Goal: Information Seeking & Learning: Learn about a topic

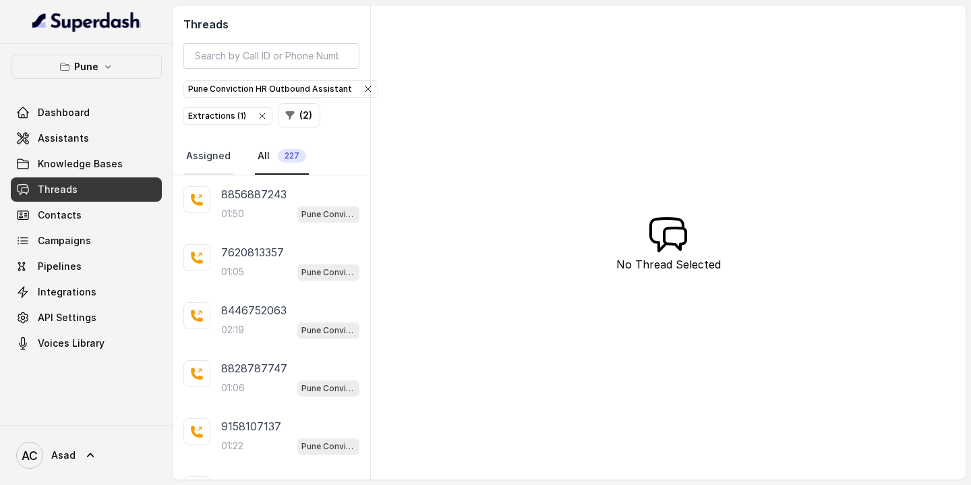
click at [222, 165] on link "Assigned" at bounding box center [208, 156] width 50 height 36
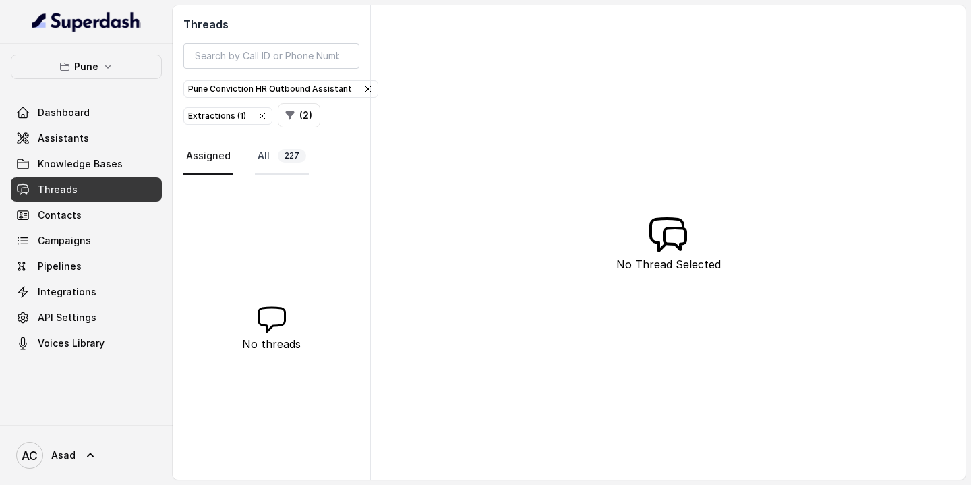
click at [287, 158] on span "227" at bounding box center [292, 155] width 28 height 13
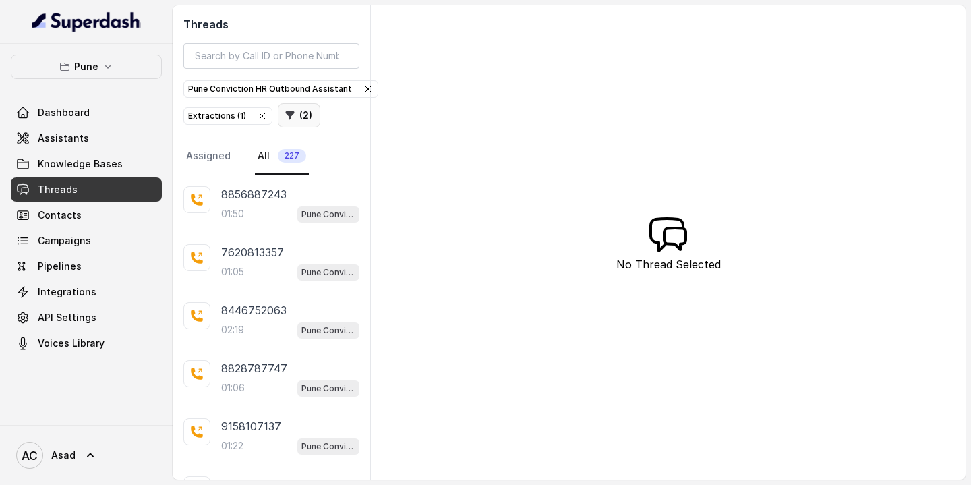
click at [305, 113] on button "( 2 )" at bounding box center [299, 115] width 42 height 24
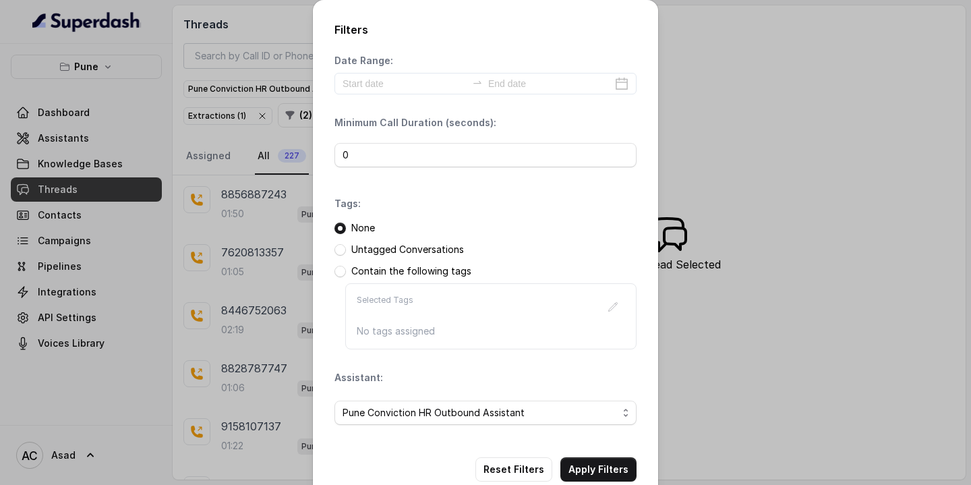
click at [287, 152] on div "Filters Date Range: Minimum Call Duration (seconds): 0 Tags: None Untagged Conv…" at bounding box center [485, 242] width 971 height 485
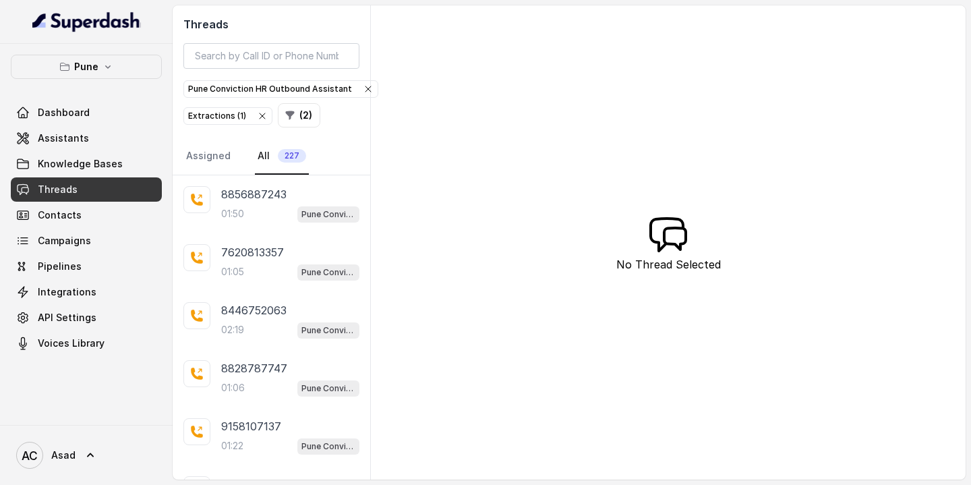
click at [287, 152] on span "227" at bounding box center [292, 155] width 28 height 13
click at [203, 157] on link "Assigned" at bounding box center [208, 156] width 50 height 36
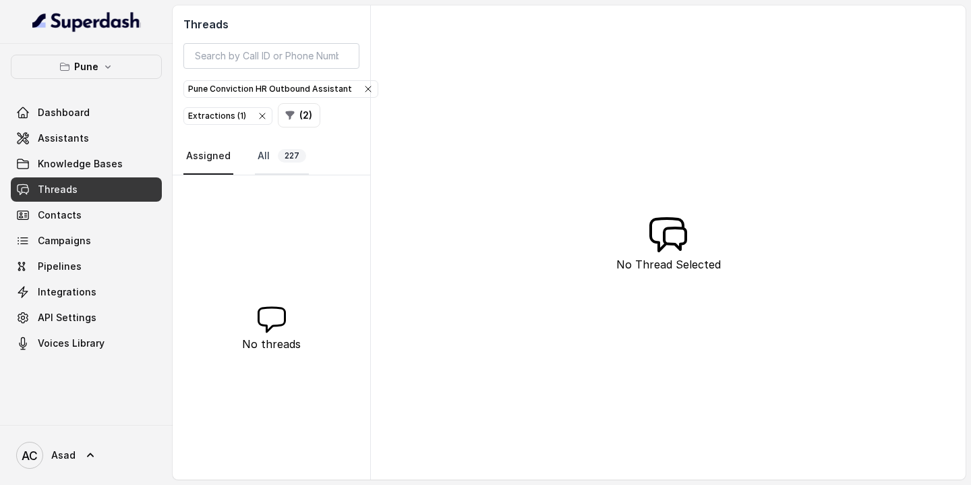
click at [282, 162] on span "227" at bounding box center [292, 155] width 28 height 13
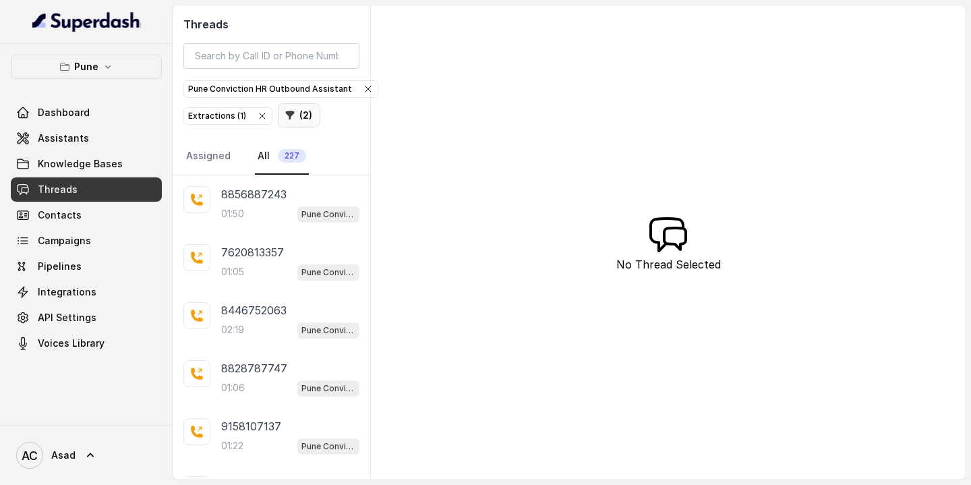
click at [297, 119] on button "( 2 )" at bounding box center [299, 115] width 42 height 24
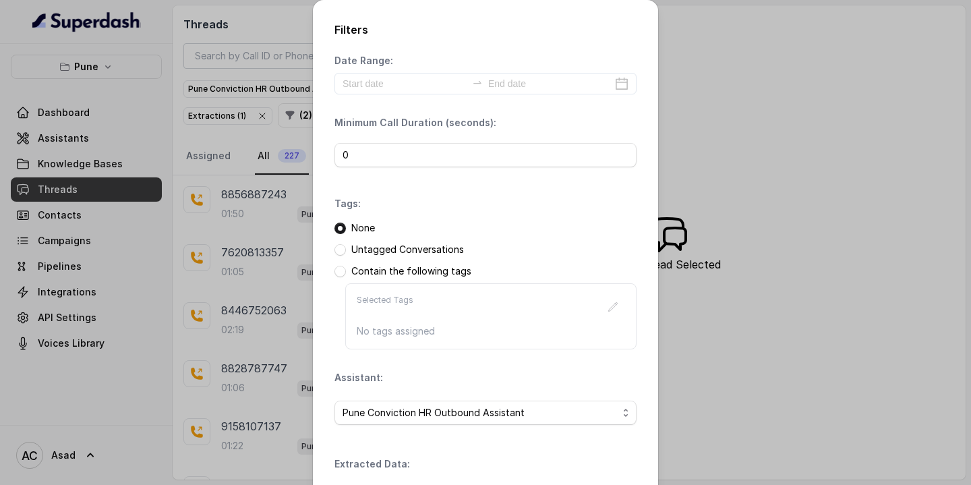
scroll to position [179, 0]
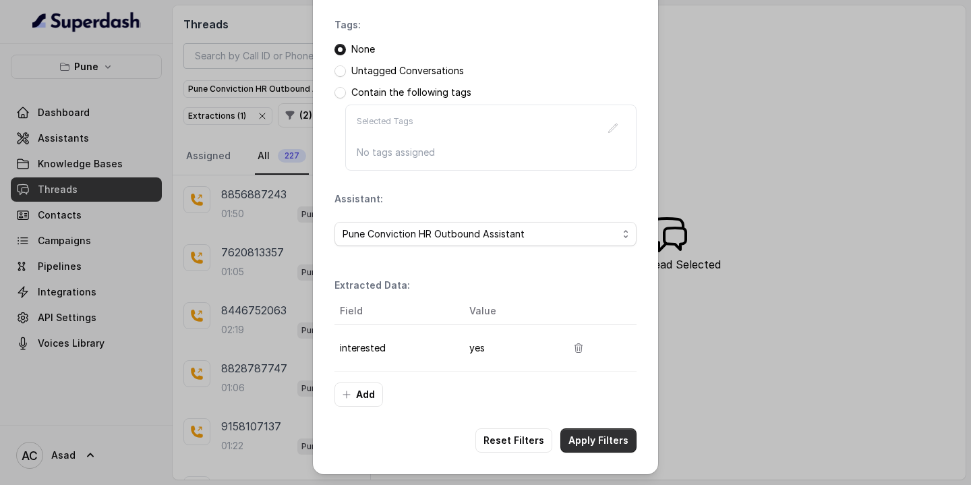
click at [594, 438] on button "Apply Filters" at bounding box center [598, 440] width 76 height 24
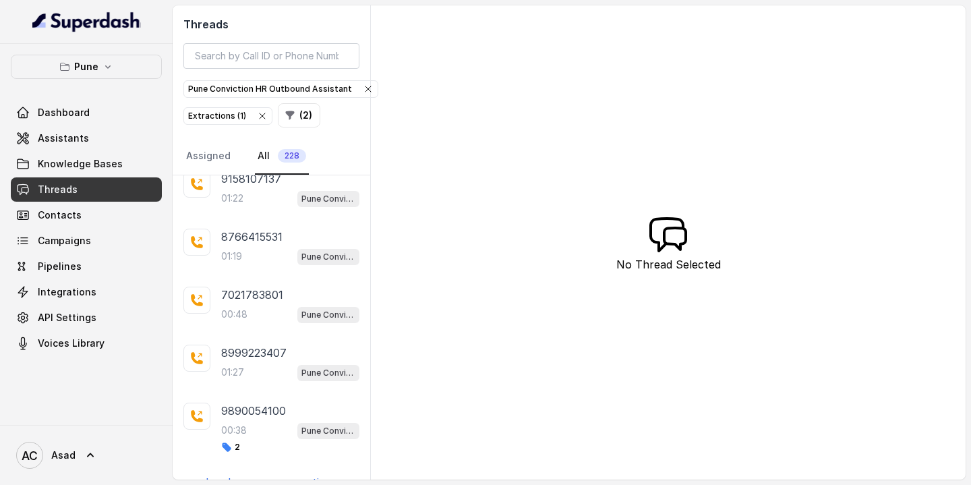
scroll to position [324, 0]
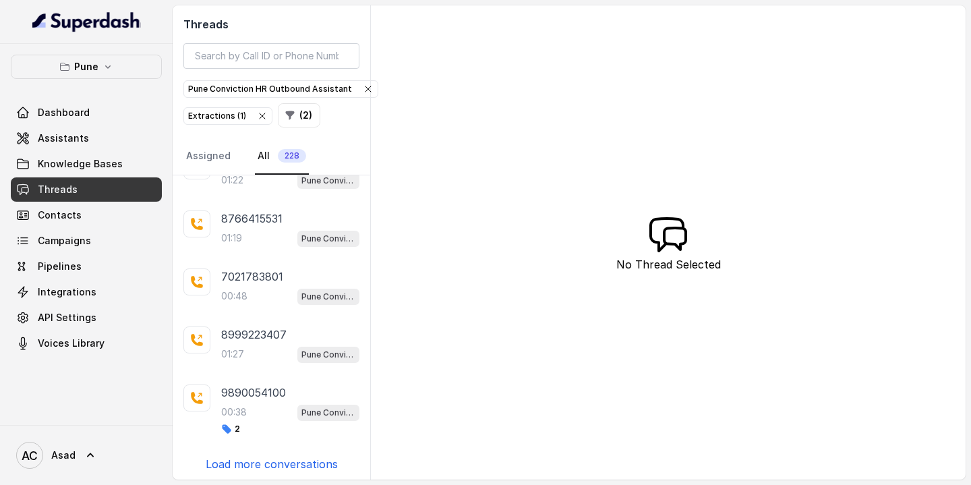
click at [255, 461] on p "Load more conversations" at bounding box center [272, 464] width 132 height 16
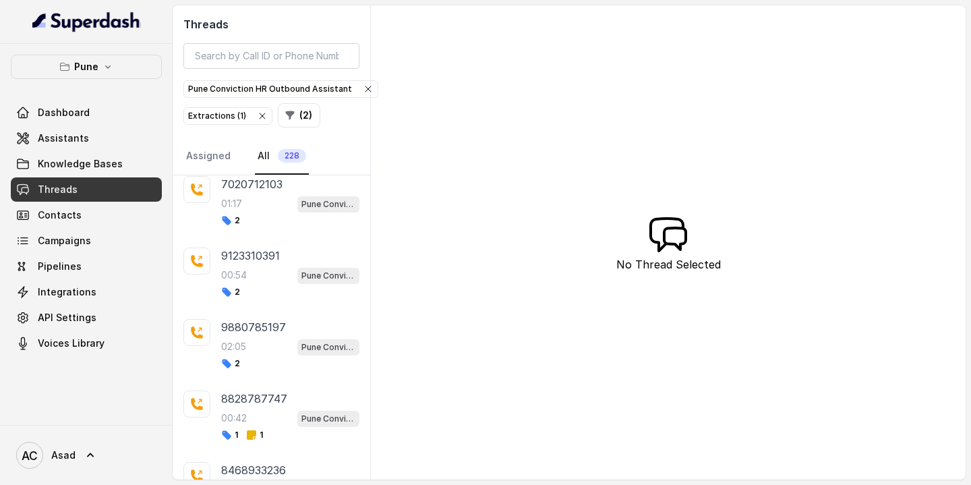
scroll to position [748, 0]
click at [251, 336] on div "02:05 Pune Conviction HR Outbound Assistant" at bounding box center [290, 345] width 138 height 18
